Goal: Information Seeking & Learning: Learn about a topic

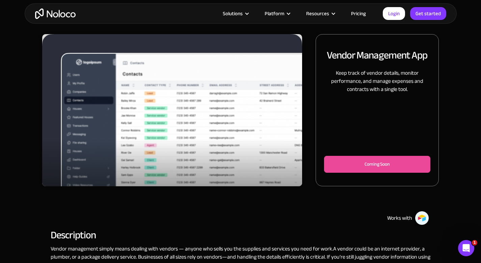
click at [381, 11] on article "Solutions Use Cases Business Types Project Management Keep track of customers, …" at bounding box center [229, 13] width 307 height 9
click at [387, 12] on link "Login" at bounding box center [394, 13] width 22 height 13
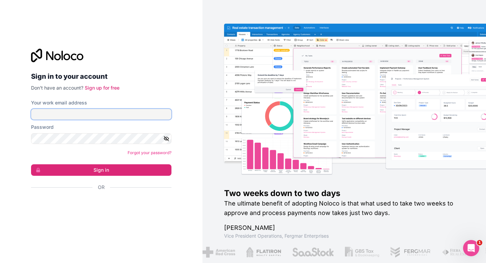
click at [108, 113] on input "Your work email address" at bounding box center [101, 114] width 141 height 11
click at [0, 262] on com-1password-button at bounding box center [0, 263] width 0 height 0
type input "stevenhinh@gallowaypierce.com.au"
click at [115, 176] on form "Your work email address stevenhinh@gallowaypierce.com.au Password Forgot your p…" at bounding box center [101, 156] width 141 height 115
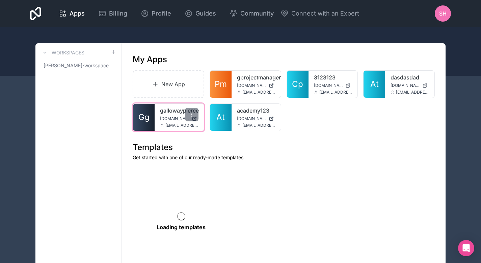
click at [166, 113] on link "gallowaypierce" at bounding box center [179, 110] width 39 height 8
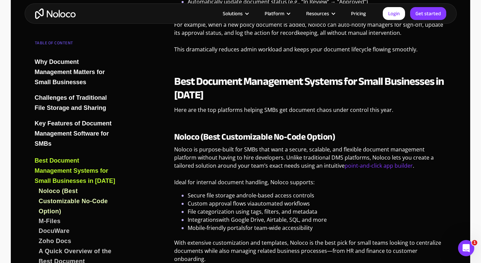
scroll to position [1117, 0]
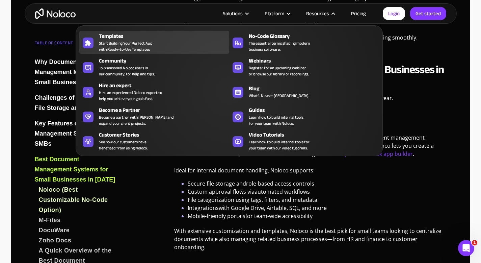
click at [135, 40] on span "Start Building Your Perfect App with Ready-to-Use Templates" at bounding box center [126, 46] width 54 height 12
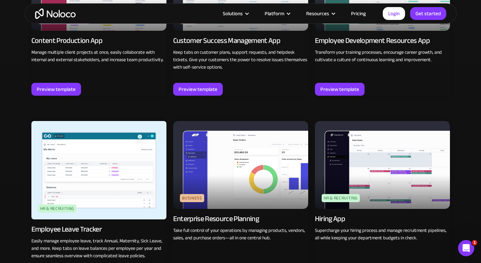
scroll to position [752, 0]
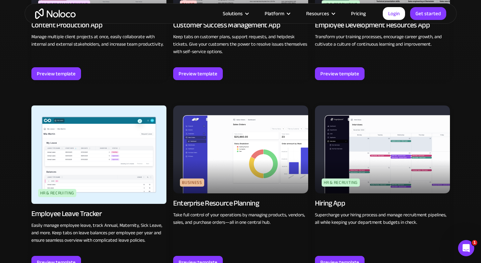
click at [381, 145] on img at bounding box center [382, 149] width 135 height 88
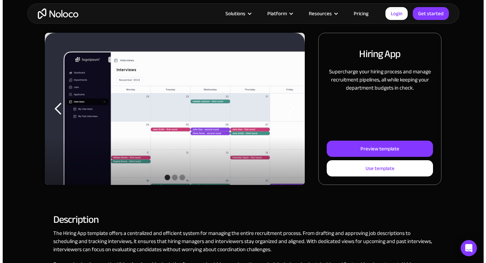
scroll to position [83, 0]
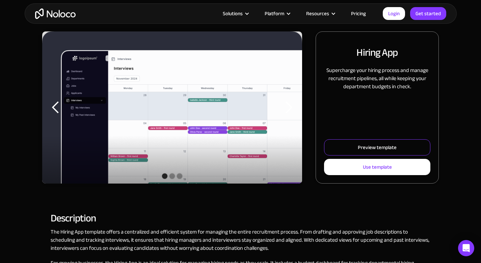
click at [369, 151] on div "Preview template" at bounding box center [377, 147] width 39 height 9
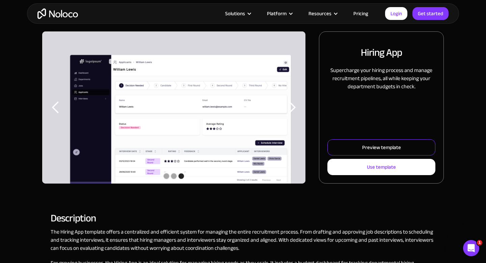
scroll to position [0, 0]
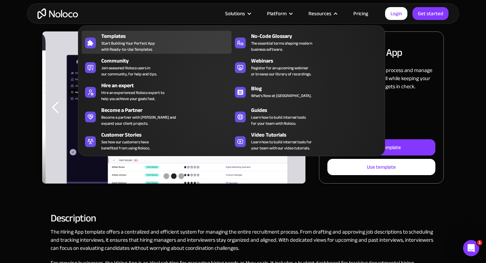
click at [131, 40] on span "Start Building Your Perfect App with Ready-to-Use Templates" at bounding box center [128, 46] width 54 height 12
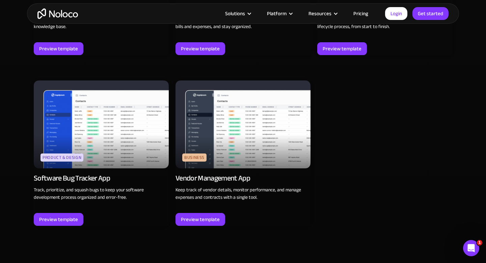
scroll to position [1867, 0]
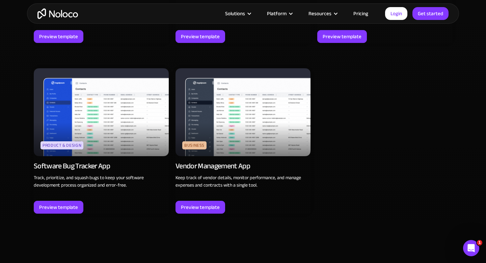
click at [102, 118] on img at bounding box center [101, 112] width 135 height 88
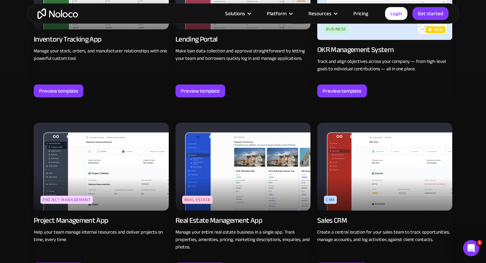
scroll to position [1106, 0]
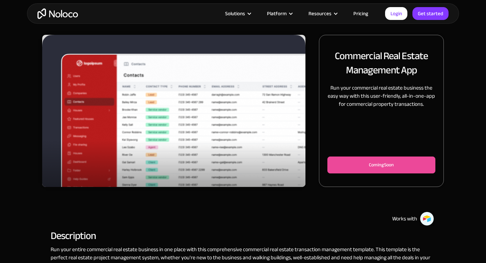
scroll to position [108, 0]
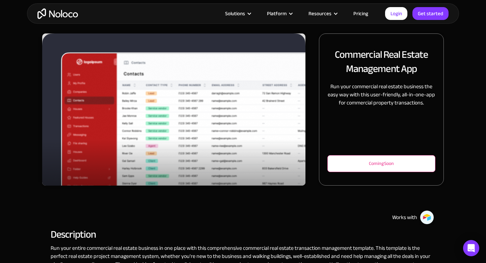
click at [383, 167] on div "Coming Soon" at bounding box center [382, 163] width 86 height 8
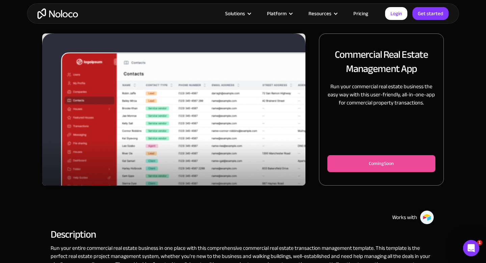
scroll to position [0, 0]
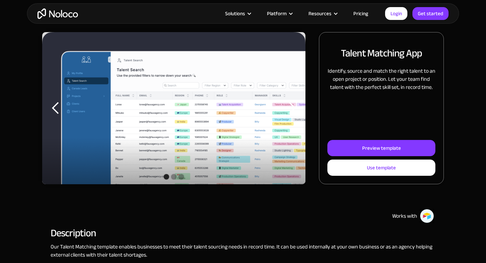
scroll to position [112, 0]
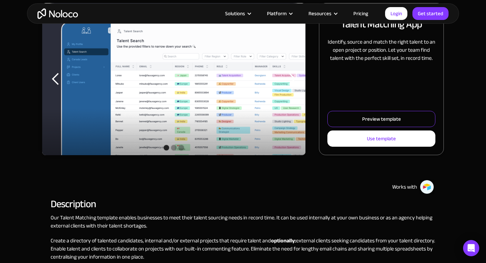
click at [401, 119] on link "Preview template" at bounding box center [382, 119] width 108 height 16
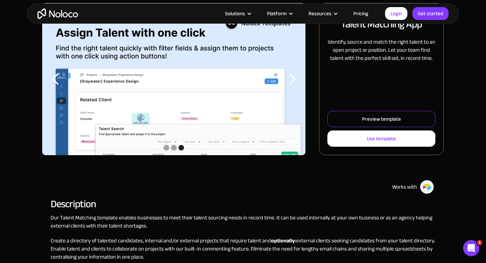
scroll to position [0, 0]
click at [380, 113] on link "Preview template" at bounding box center [382, 119] width 108 height 16
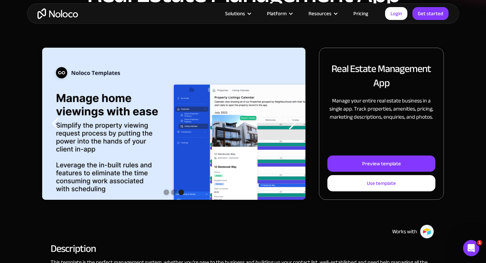
scroll to position [77, 0]
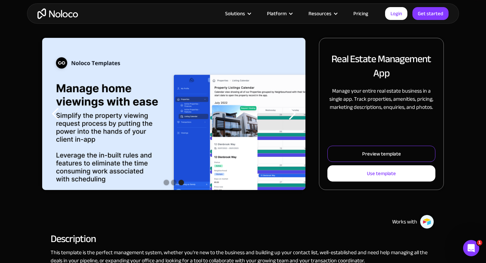
click at [358, 150] on link "Preview template" at bounding box center [382, 154] width 108 height 16
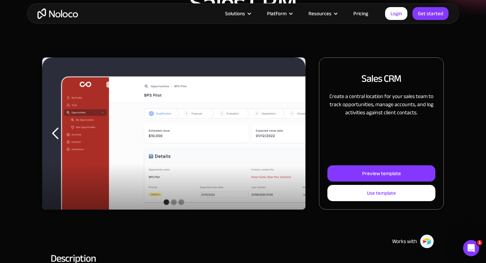
scroll to position [72, 0]
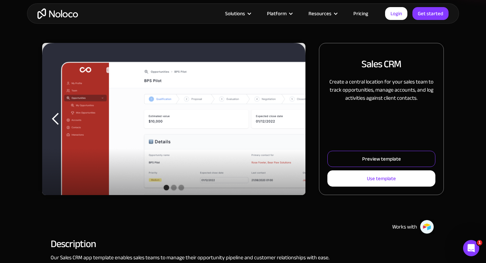
click at [357, 160] on link "Preview template" at bounding box center [382, 159] width 108 height 16
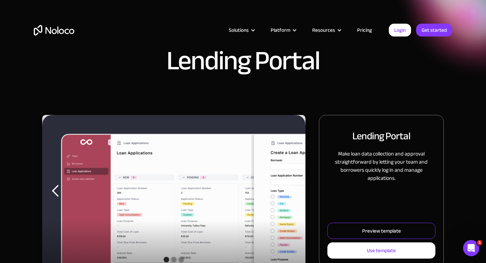
click at [383, 224] on link "Preview template" at bounding box center [382, 231] width 108 height 16
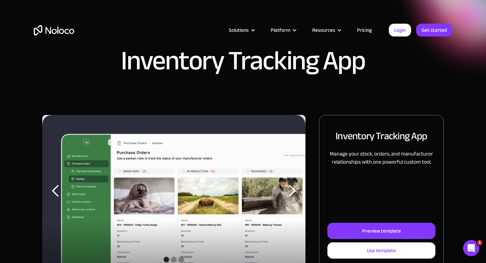
click at [357, 220] on div "Inventory Tracking App Manage your stock, orders, and manufacturer relationship…" at bounding box center [382, 190] width 108 height 136
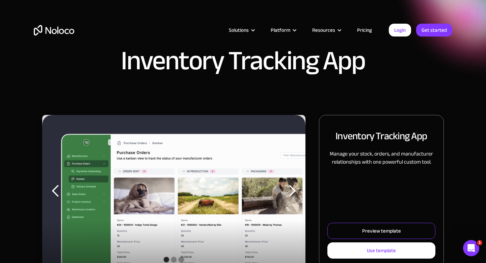
click at [356, 229] on link "Preview template" at bounding box center [382, 231] width 108 height 16
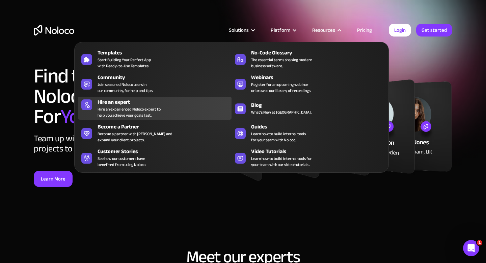
click at [163, 101] on div "Hire an expert" at bounding box center [166, 102] width 137 height 8
